Goal: Task Accomplishment & Management: Use online tool/utility

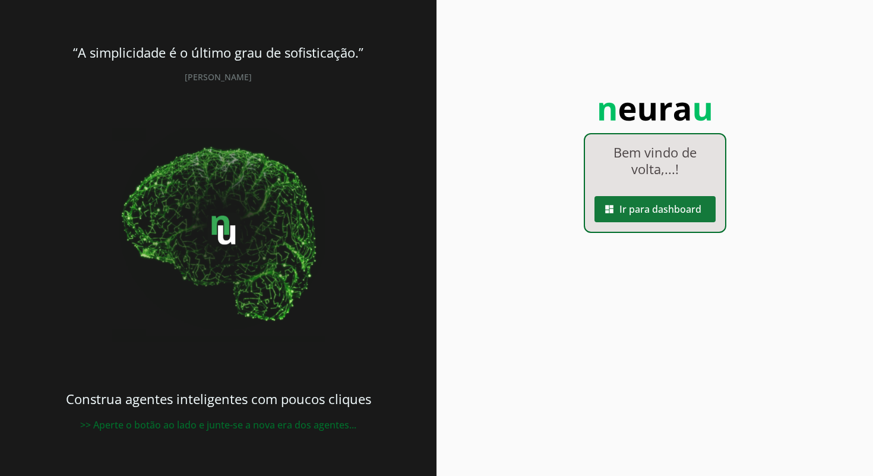
click at [679, 205] on span at bounding box center [654, 209] width 121 height 29
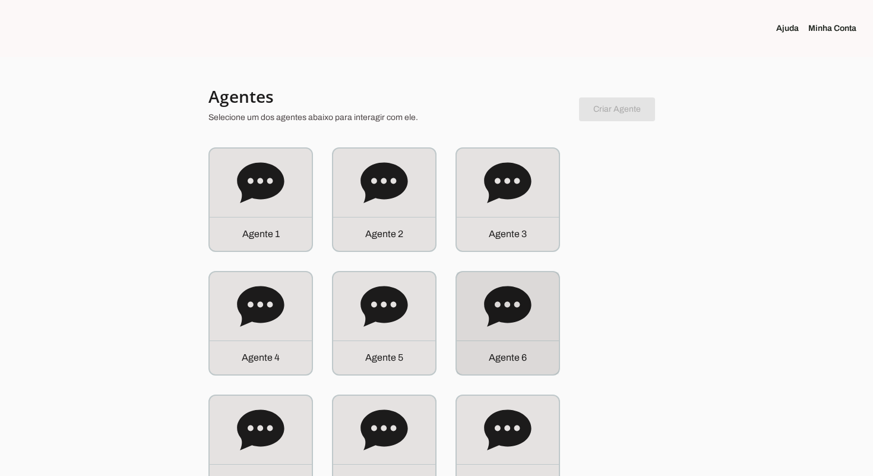
click at [504, 326] on icon at bounding box center [508, 307] width 48 height 48
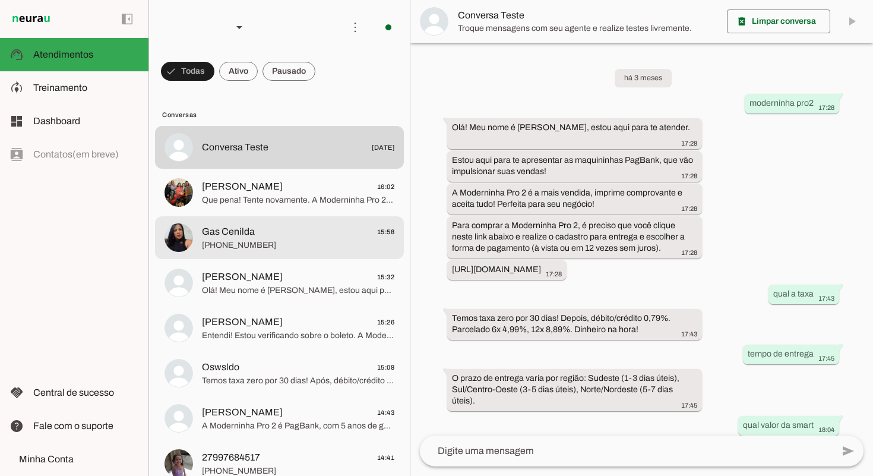
scroll to position [381, 0]
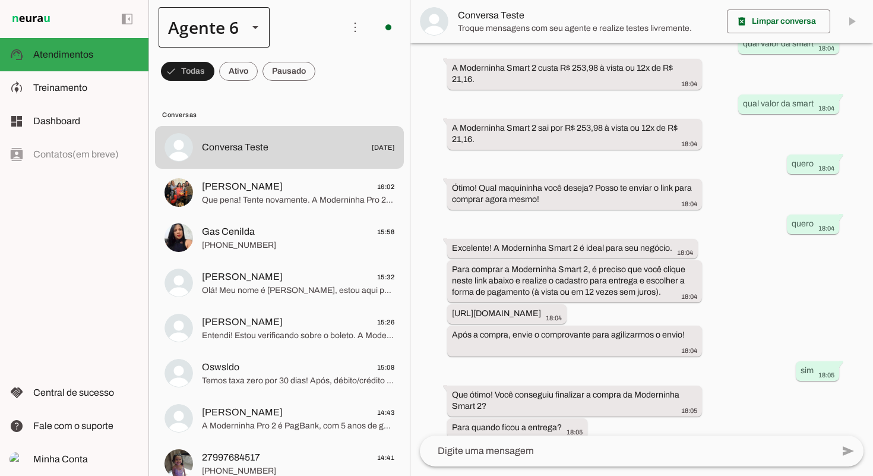
click at [245, 33] on div at bounding box center [255, 27] width 29 height 40
click at [317, 113] on md-item "Agente 2" at bounding box center [372, 109] width 110 height 33
